Goal: Task Accomplishment & Management: Complete application form

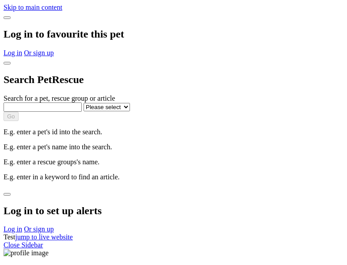
select select
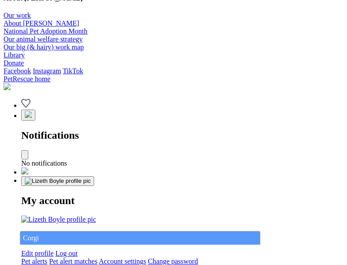
type input "Corgi"
select select "844268919"
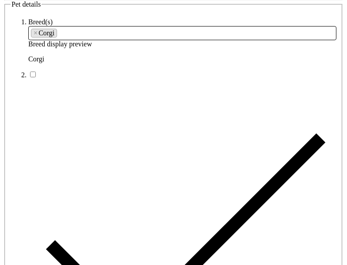
type input "[GEOGRAPHIC_DATA], 0830"
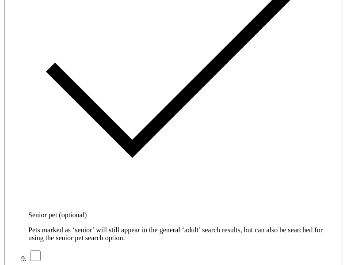
type input "14FEO934M45O193"
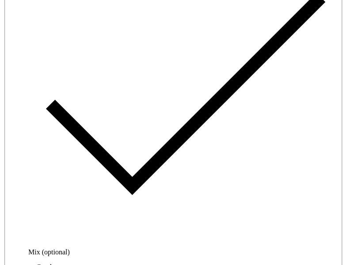
radio input "true"
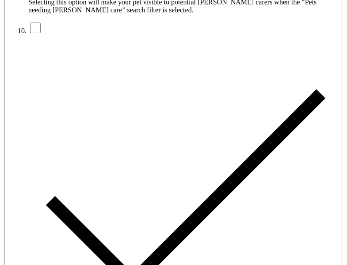
type input "Please wait..."
